Goal: Transaction & Acquisition: Download file/media

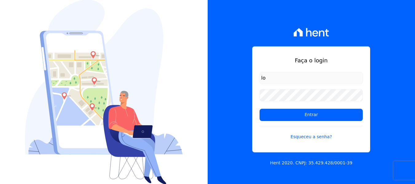
type input "[PERSON_NAME][EMAIL_ADDRESS][DOMAIN_NAME]"
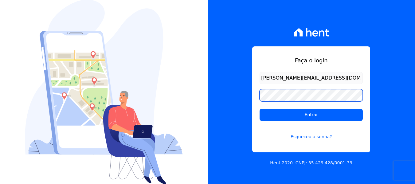
click at [260, 109] on input "Entrar" at bounding box center [311, 115] width 103 height 12
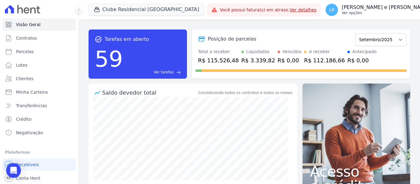
click at [341, 9] on p "[PERSON_NAME] e [PERSON_NAME]" at bounding box center [385, 7] width 88 height 6
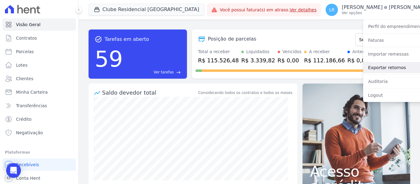
click at [364, 63] on link "Exportar retornos" at bounding box center [402, 67] width 79 height 11
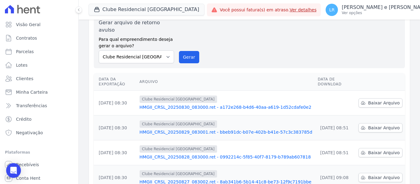
scroll to position [31, 0]
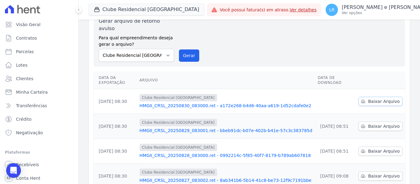
click at [372, 98] on span "Baixar Arquivo" at bounding box center [384, 101] width 32 height 6
